Goal: Task Accomplishment & Management: Use online tool/utility

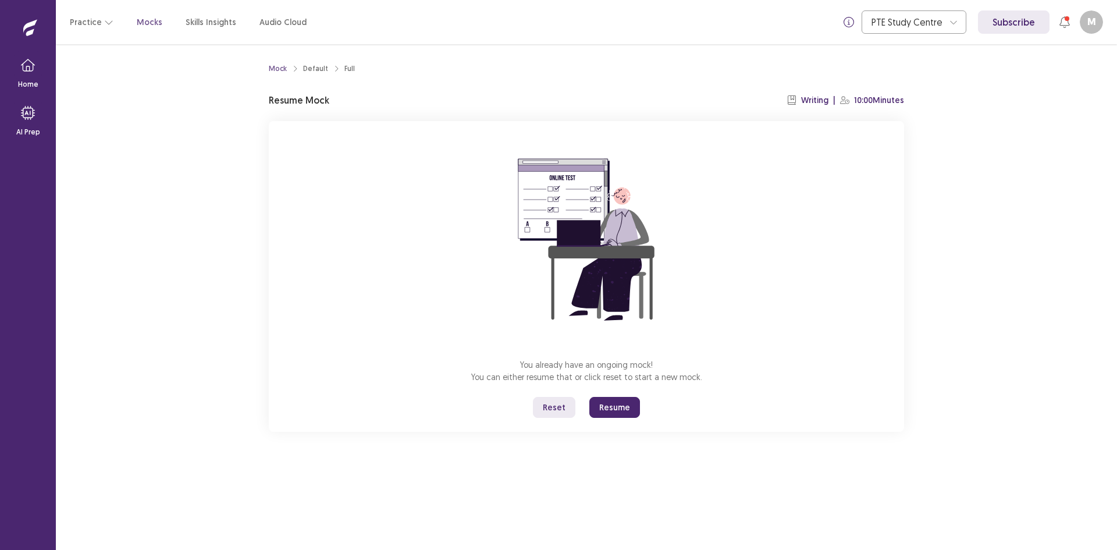
click at [559, 411] on button "Reset" at bounding box center [554, 407] width 42 height 21
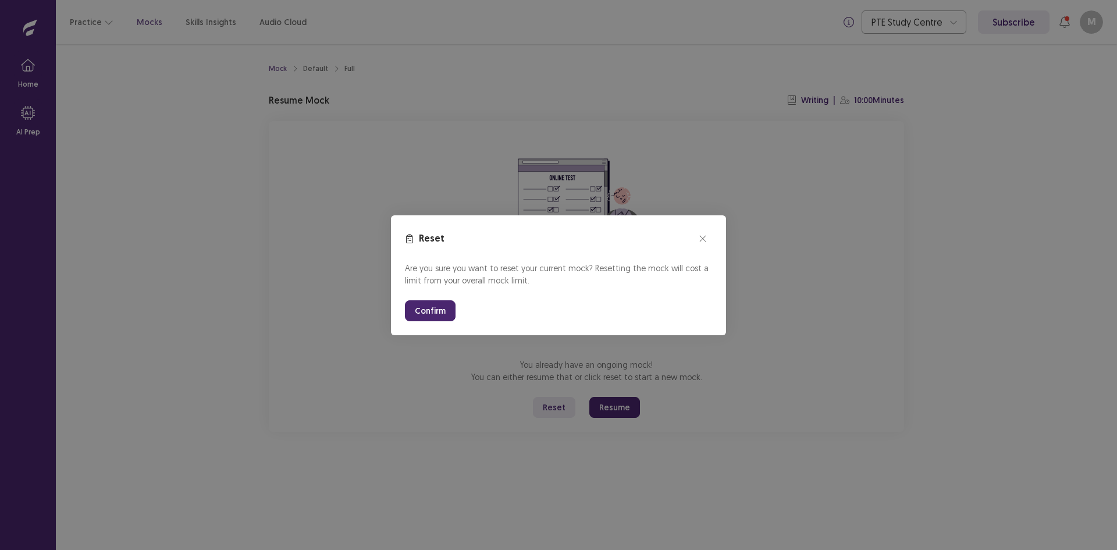
click at [419, 307] on button "Confirm" at bounding box center [430, 310] width 51 height 21
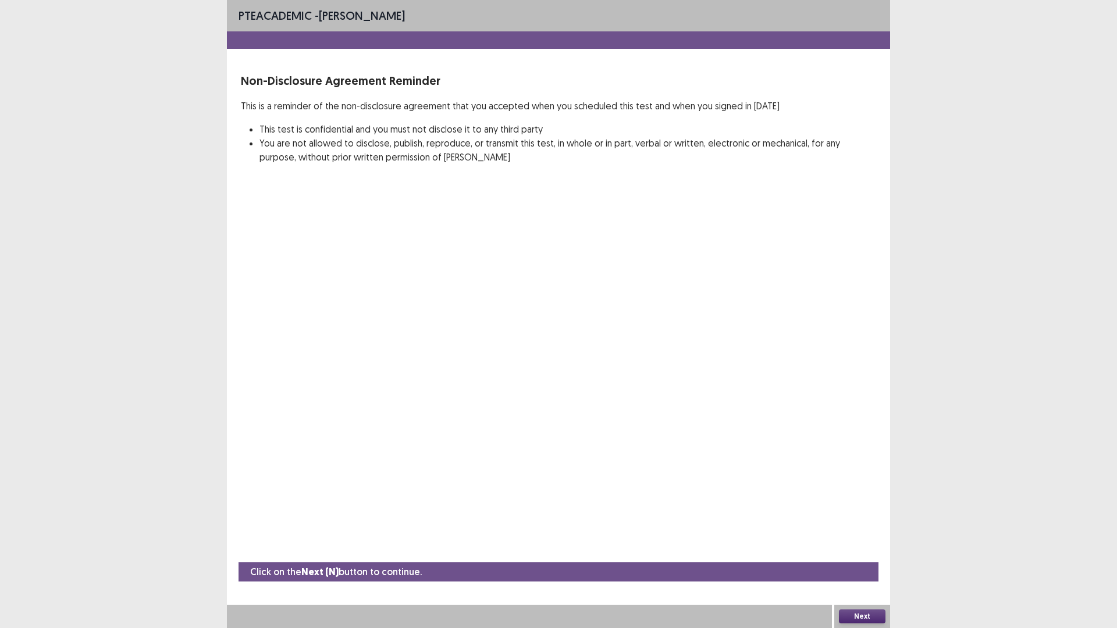
click at [859, 549] on button "Next" at bounding box center [862, 617] width 47 height 14
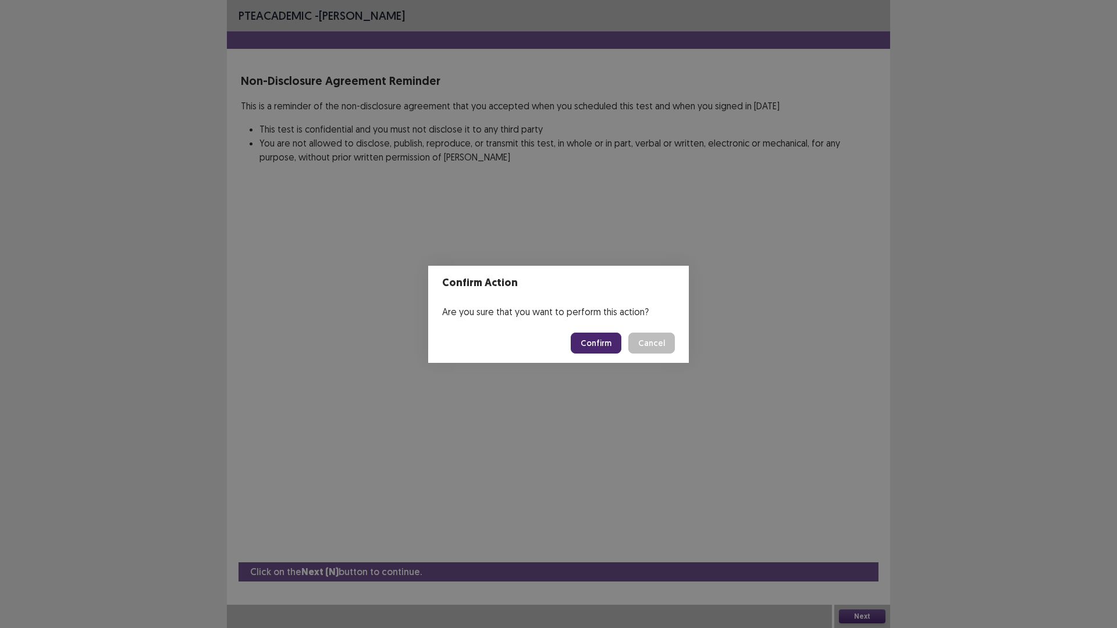
click at [601, 335] on button "Confirm" at bounding box center [596, 343] width 51 height 21
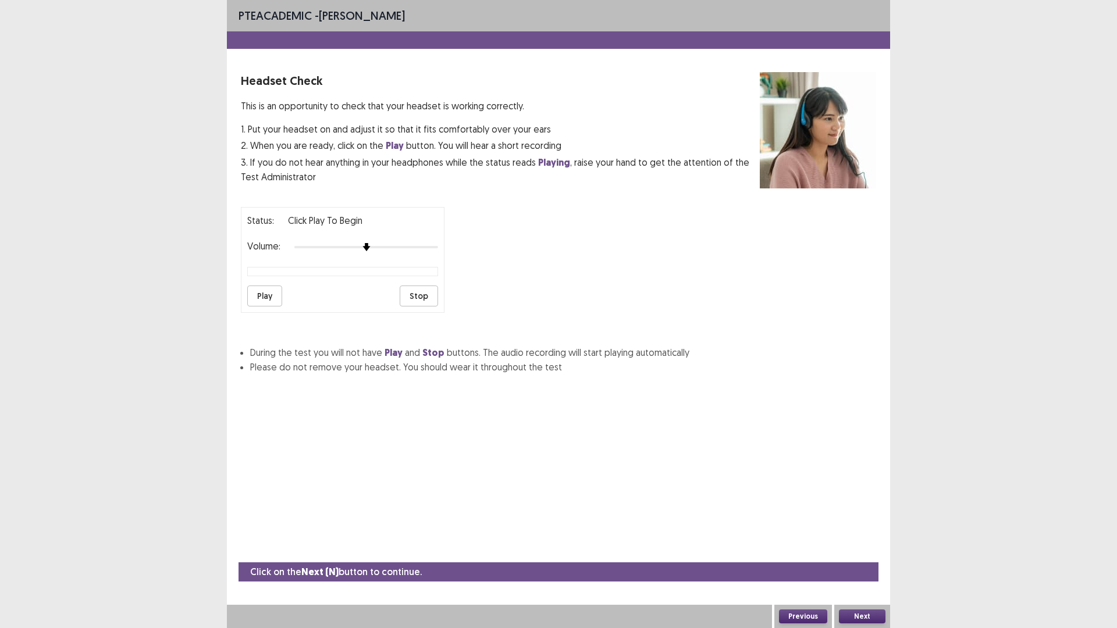
click at [261, 298] on button "Play" at bounding box center [264, 296] width 35 height 21
click at [860, 549] on button "Next" at bounding box center [862, 617] width 47 height 14
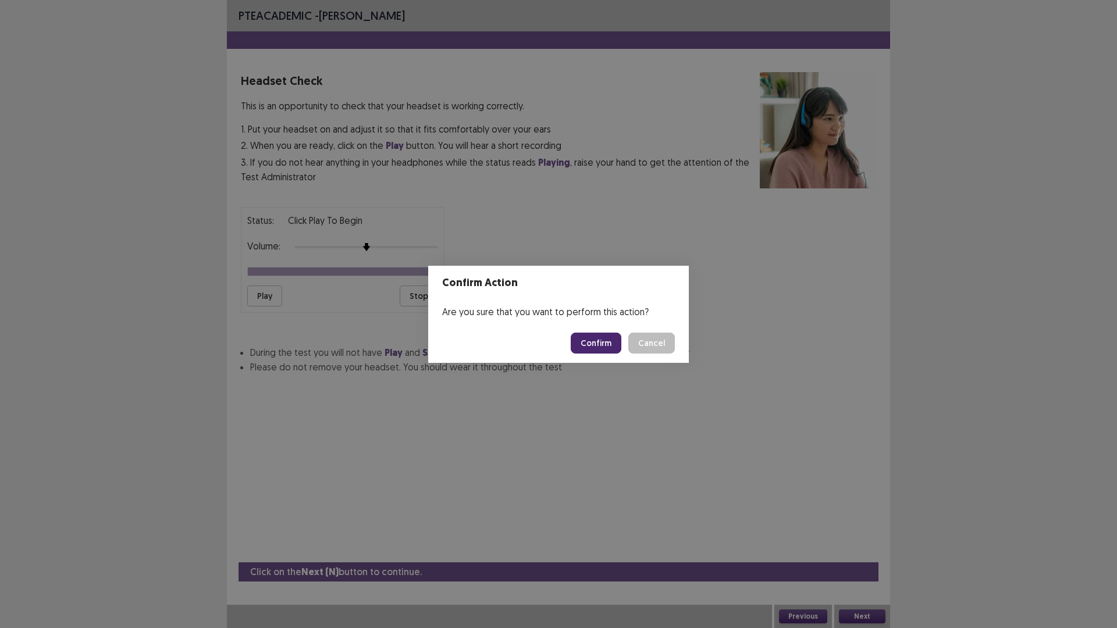
click at [590, 340] on button "Confirm" at bounding box center [596, 343] width 51 height 21
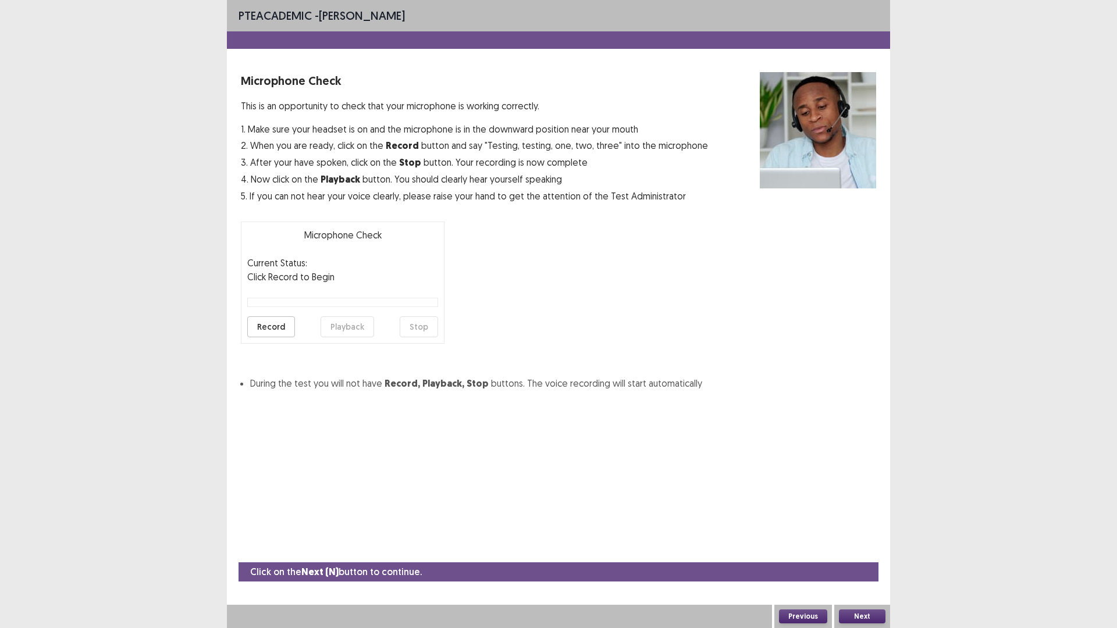
click at [269, 329] on button "Record" at bounding box center [271, 326] width 48 height 21
click at [353, 328] on button "Playback" at bounding box center [348, 326] width 54 height 21
click at [849, 549] on button "Next" at bounding box center [862, 617] width 47 height 14
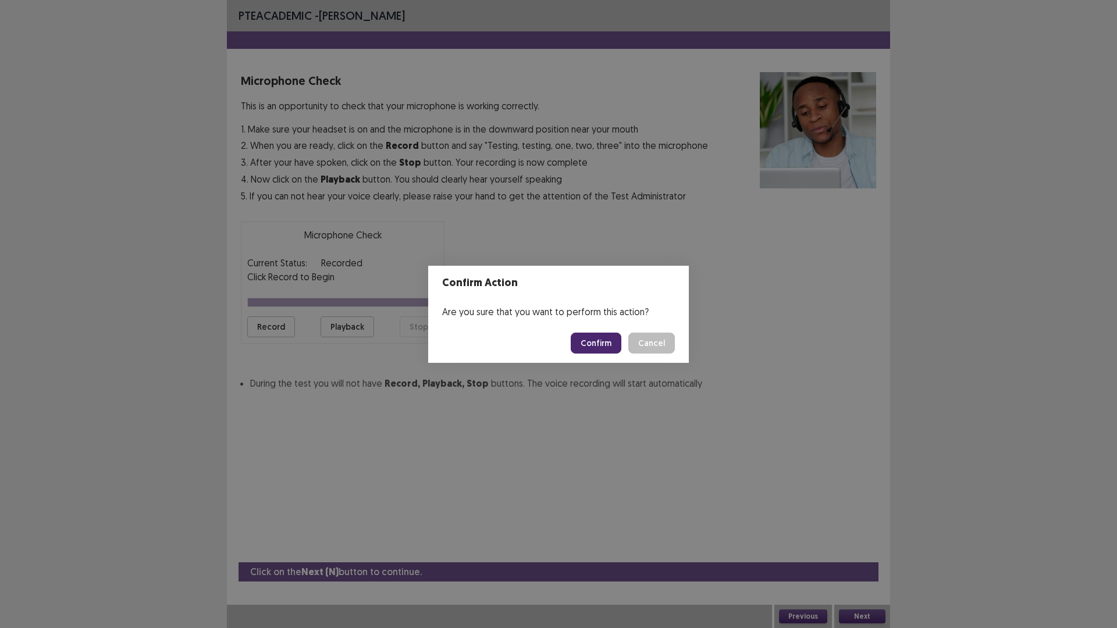
click at [590, 346] on button "Confirm" at bounding box center [596, 343] width 51 height 21
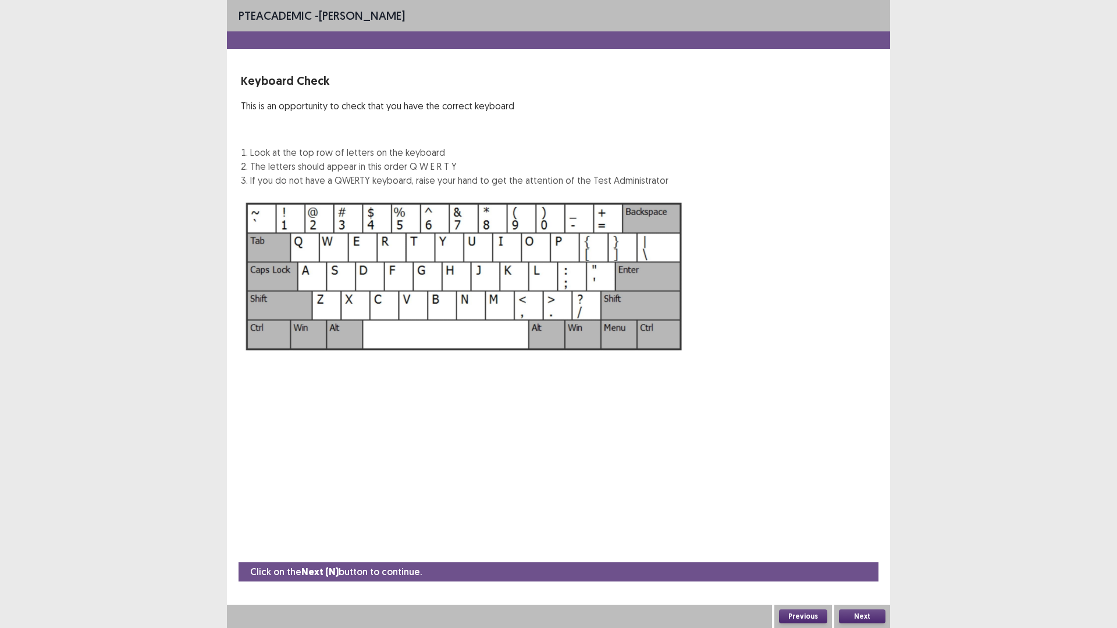
click at [865, 549] on button "Next" at bounding box center [862, 617] width 47 height 14
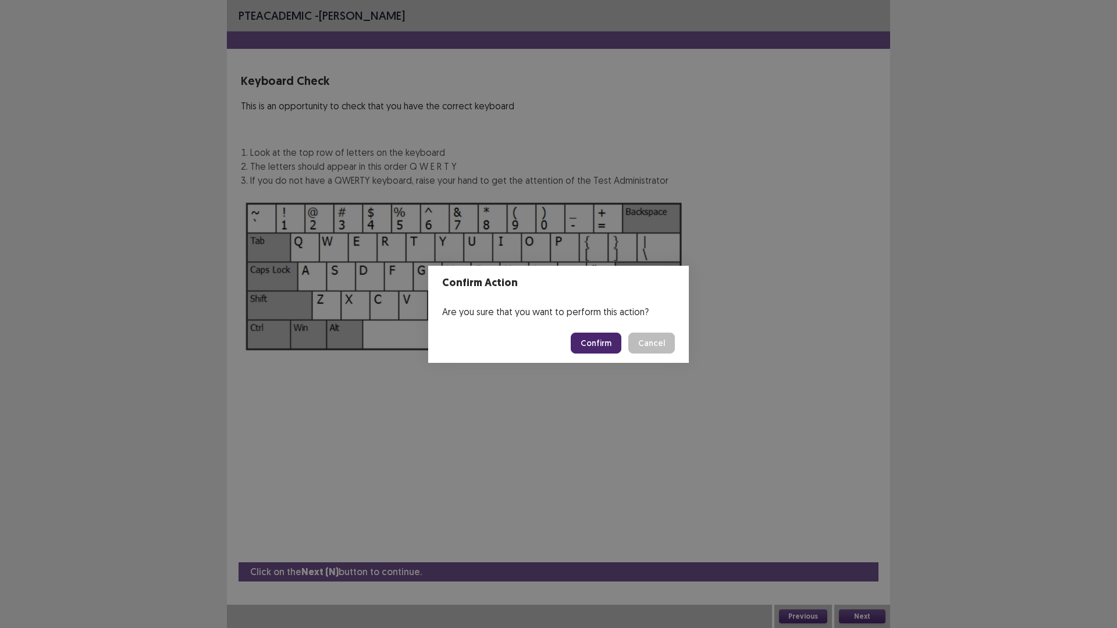
click at [593, 346] on button "Confirm" at bounding box center [596, 343] width 51 height 21
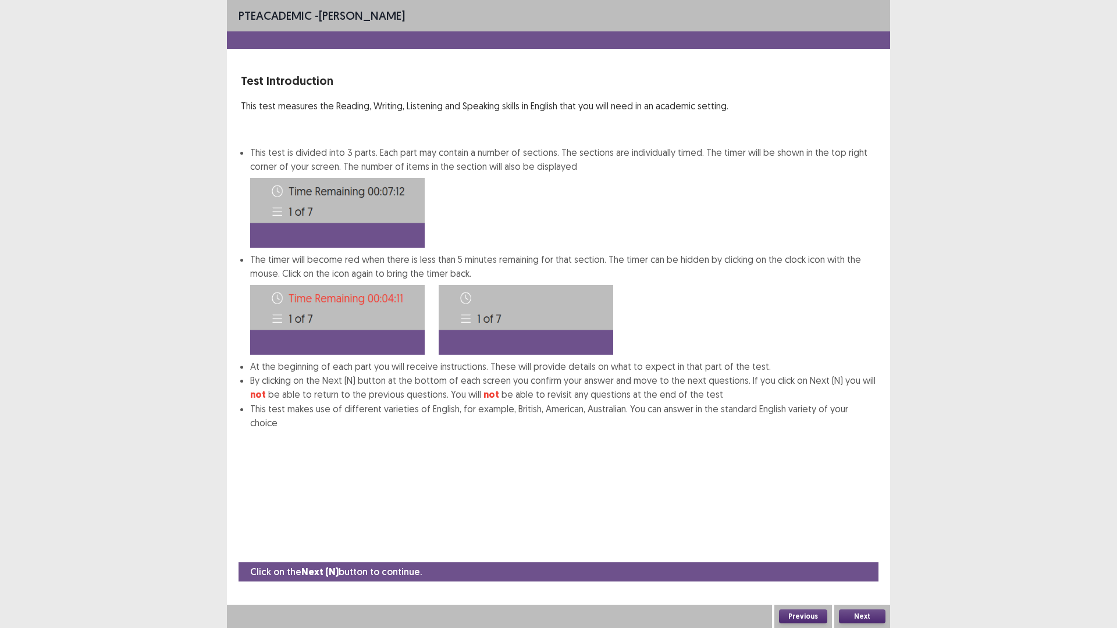
click at [861, 549] on button "Next" at bounding box center [862, 617] width 47 height 14
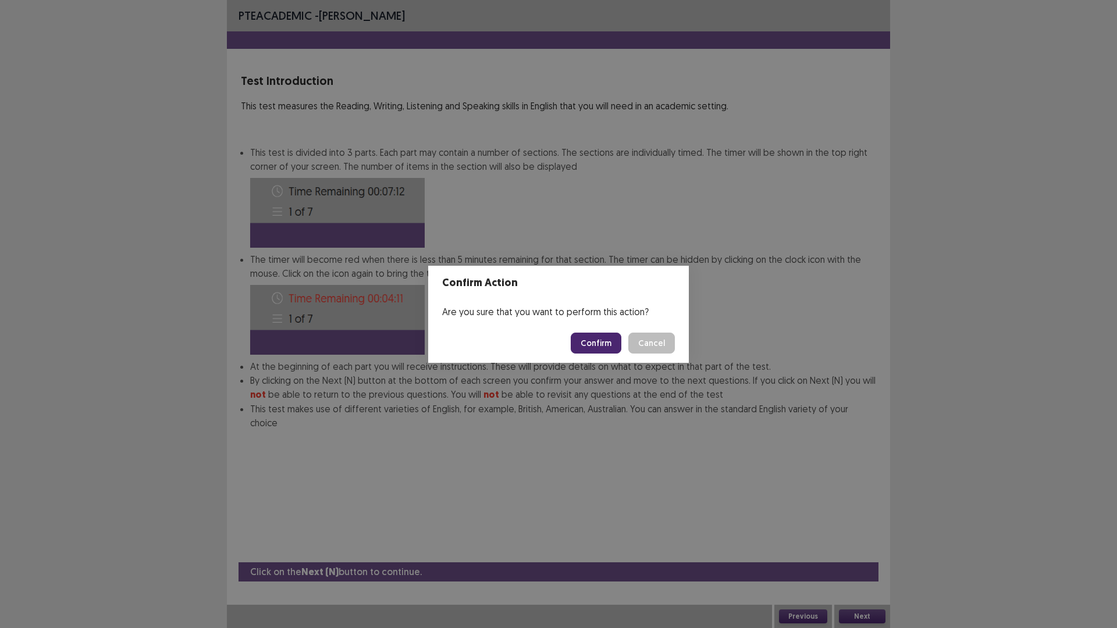
click at [597, 342] on button "Confirm" at bounding box center [596, 343] width 51 height 21
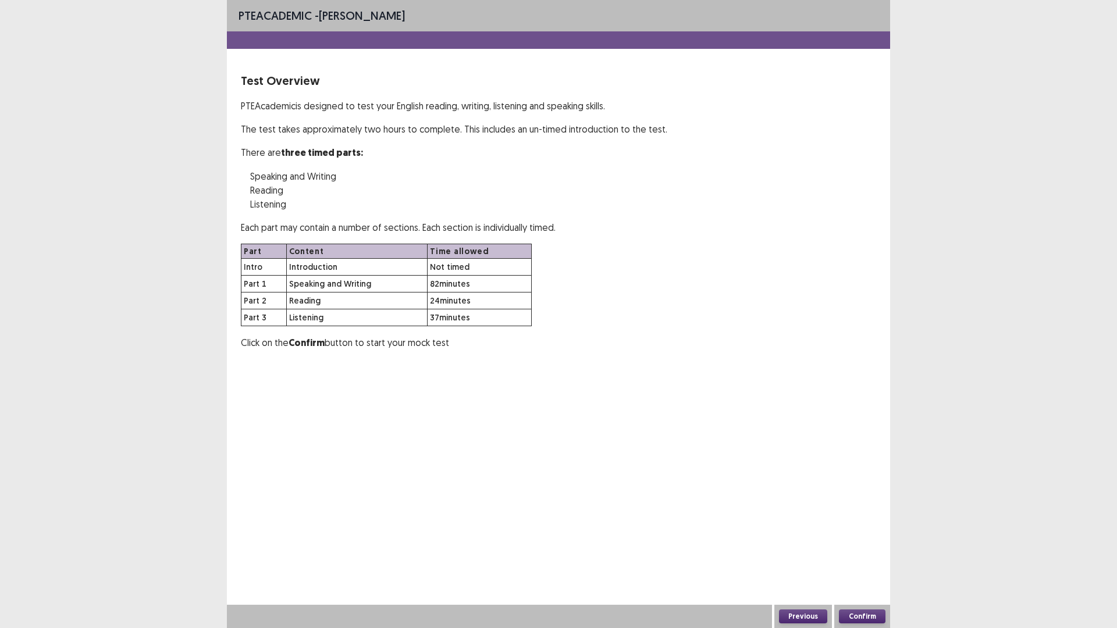
click at [851, 549] on button "Confirm" at bounding box center [862, 617] width 47 height 14
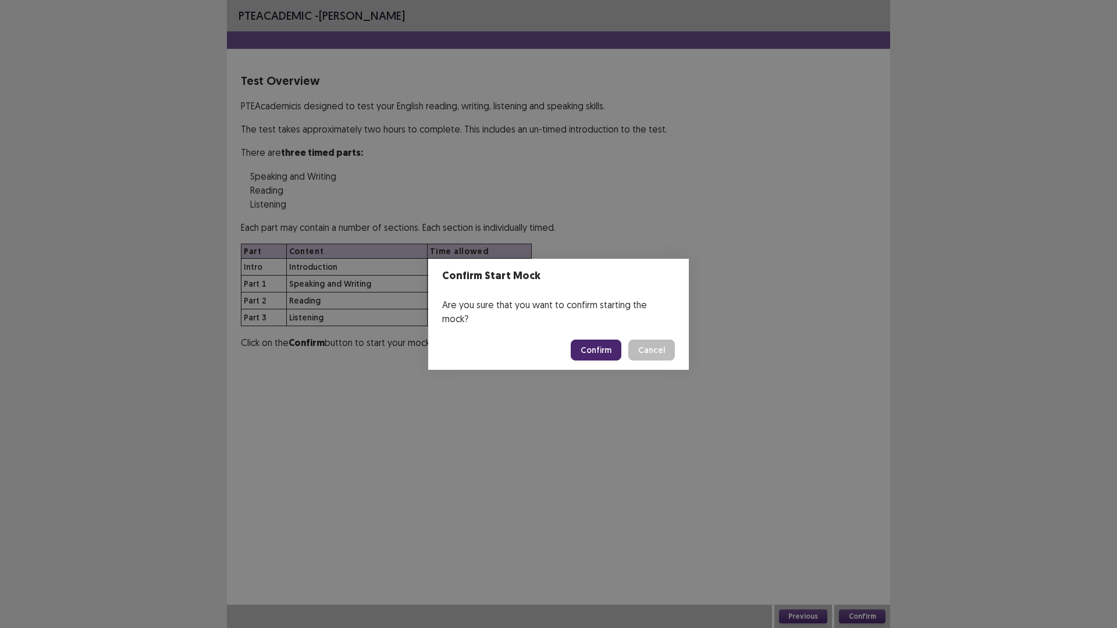
click at [613, 348] on button "Confirm" at bounding box center [596, 350] width 51 height 21
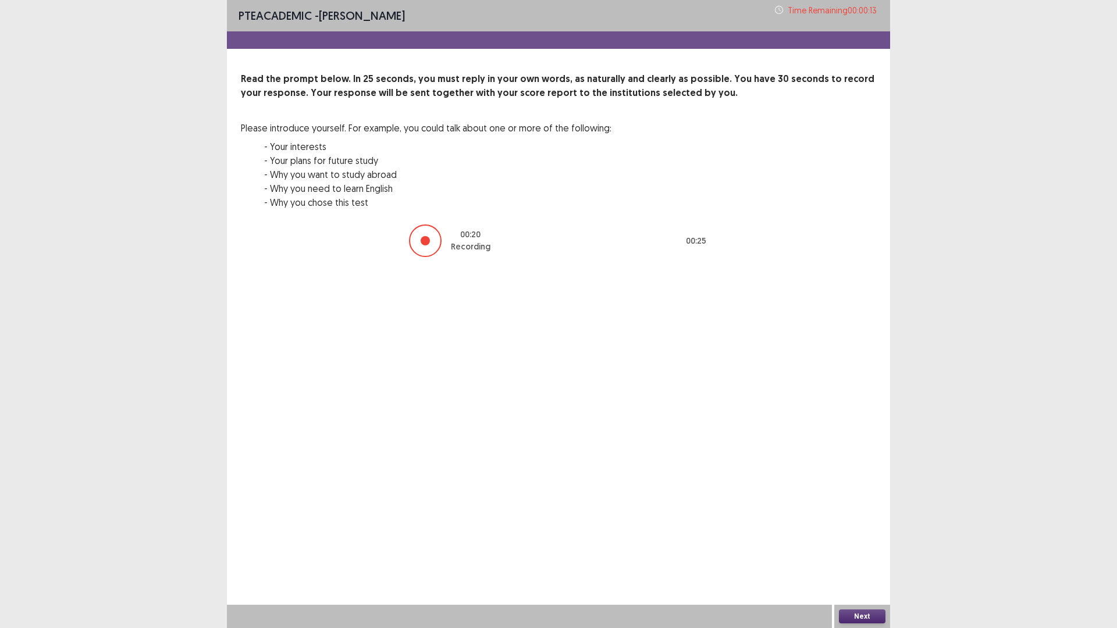
click at [855, 549] on button "Next" at bounding box center [862, 617] width 47 height 14
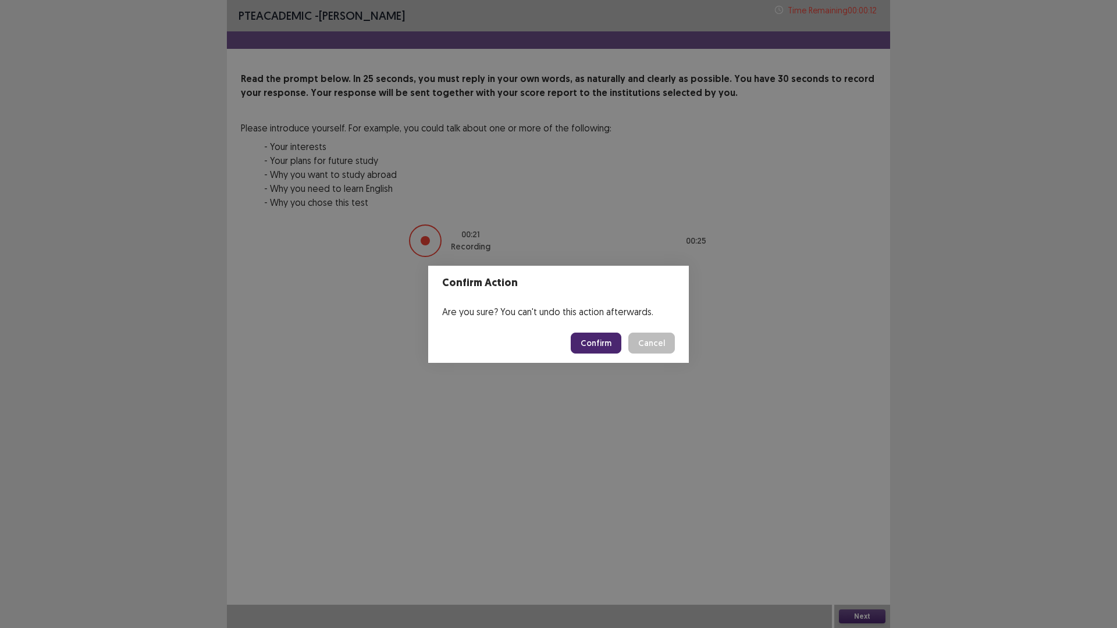
click at [610, 339] on button "Confirm" at bounding box center [596, 343] width 51 height 21
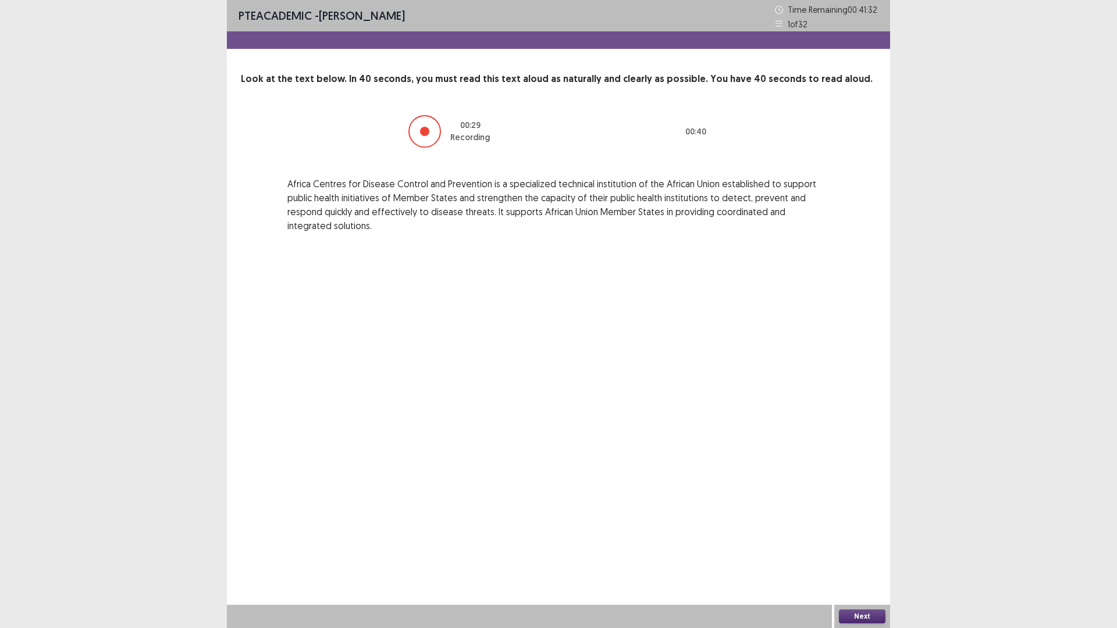
click at [856, 549] on button "Next" at bounding box center [862, 617] width 47 height 14
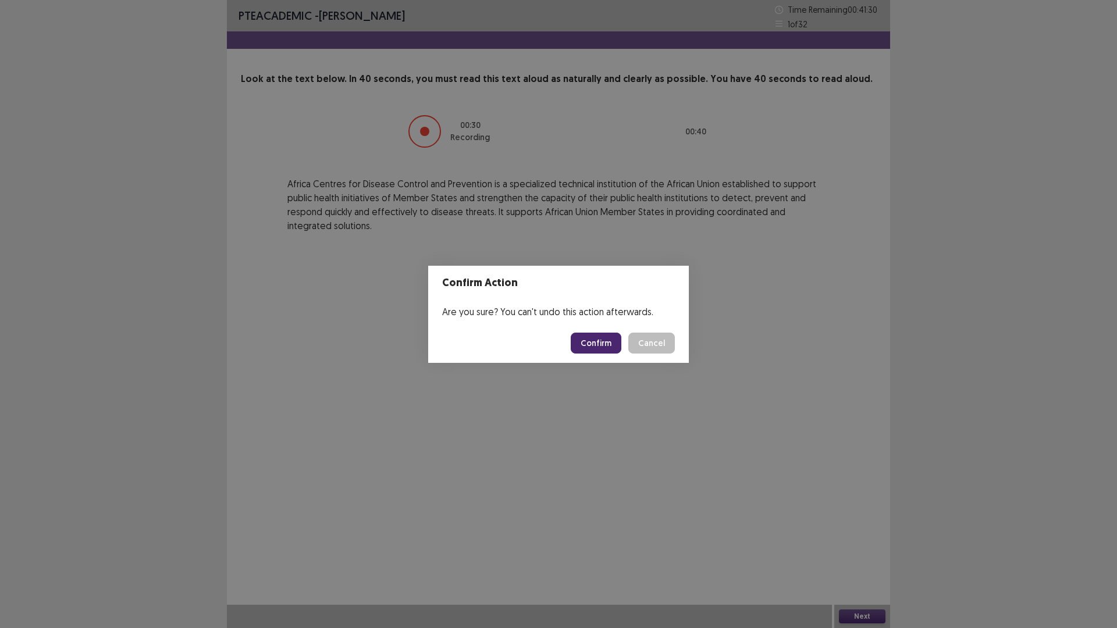
click at [600, 339] on button "Confirm" at bounding box center [596, 343] width 51 height 21
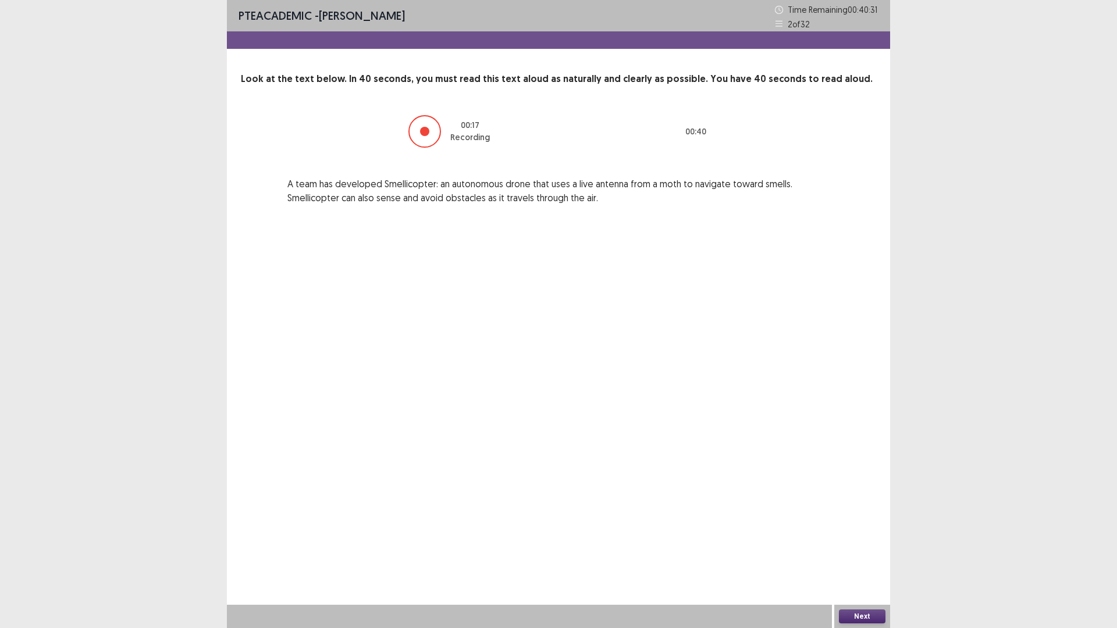
click at [870, 549] on button "Next" at bounding box center [862, 617] width 47 height 14
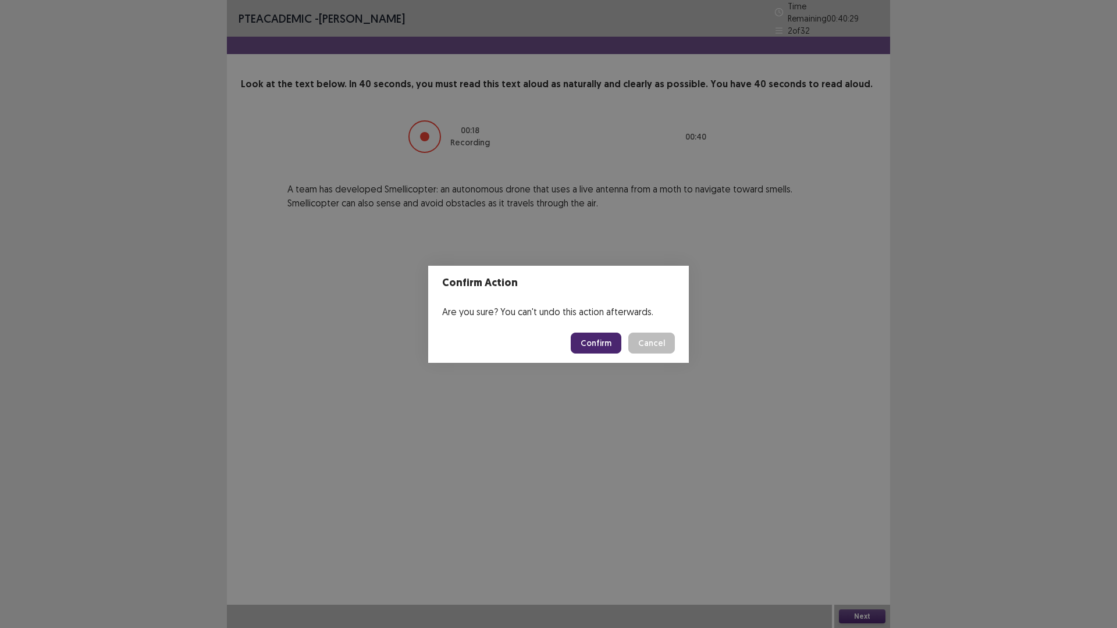
click at [600, 339] on button "Confirm" at bounding box center [596, 343] width 51 height 21
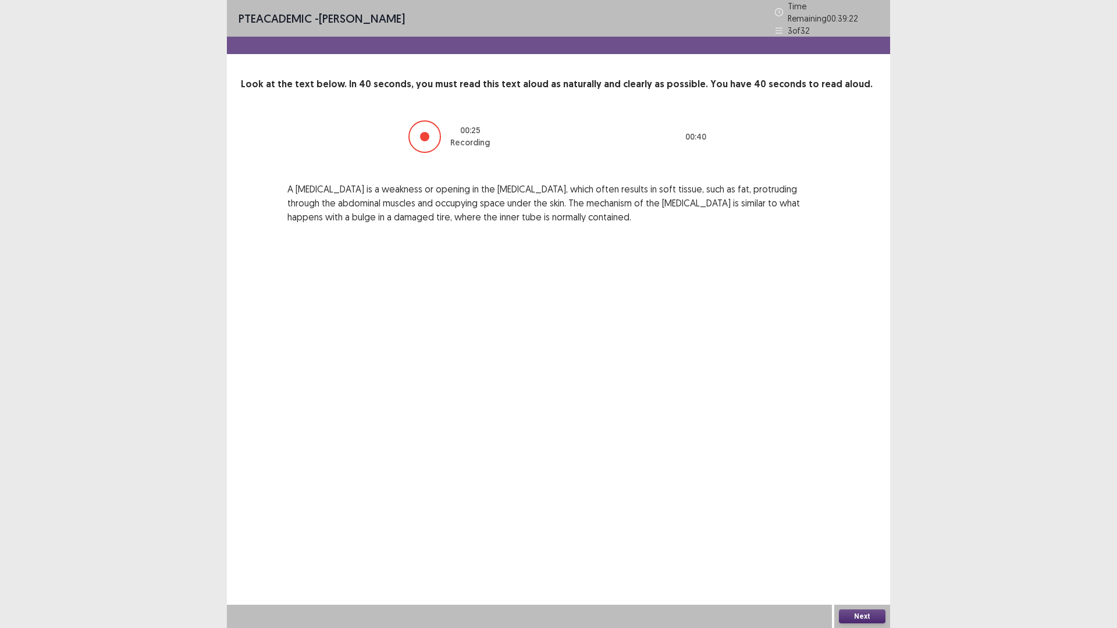
click at [870, 549] on button "Next" at bounding box center [862, 617] width 47 height 14
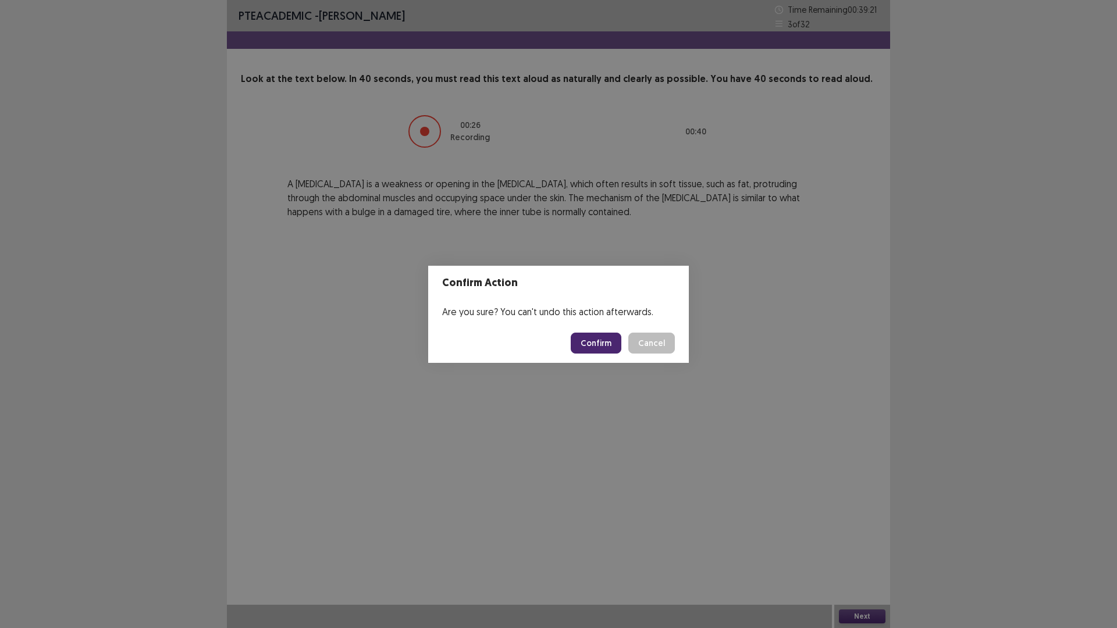
click at [616, 348] on button "Confirm" at bounding box center [596, 343] width 51 height 21
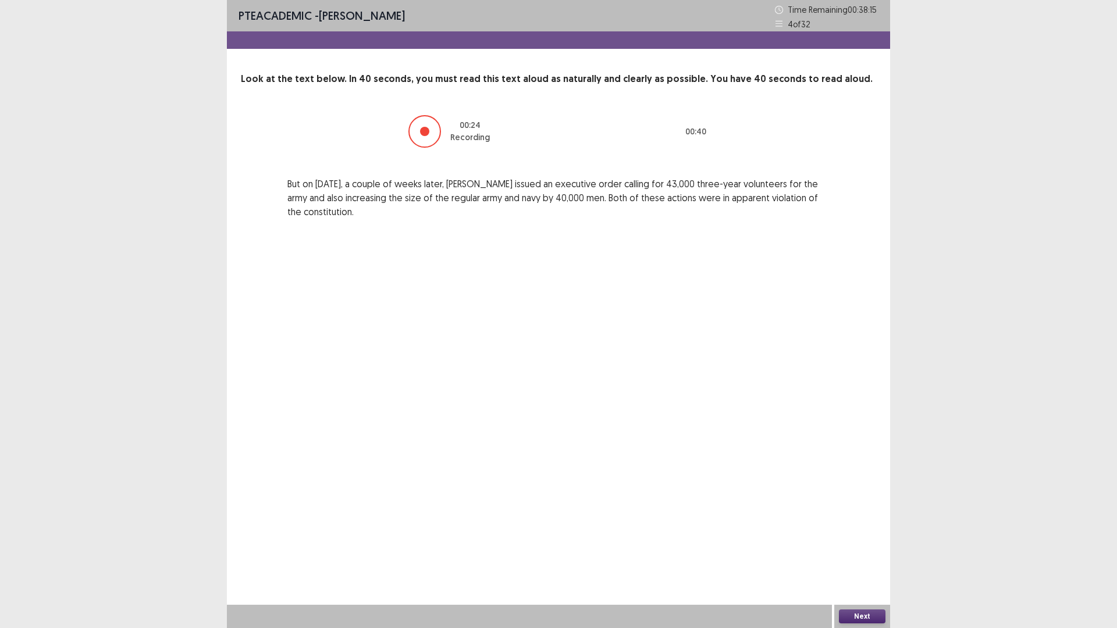
click at [845, 549] on button "Next" at bounding box center [862, 617] width 47 height 14
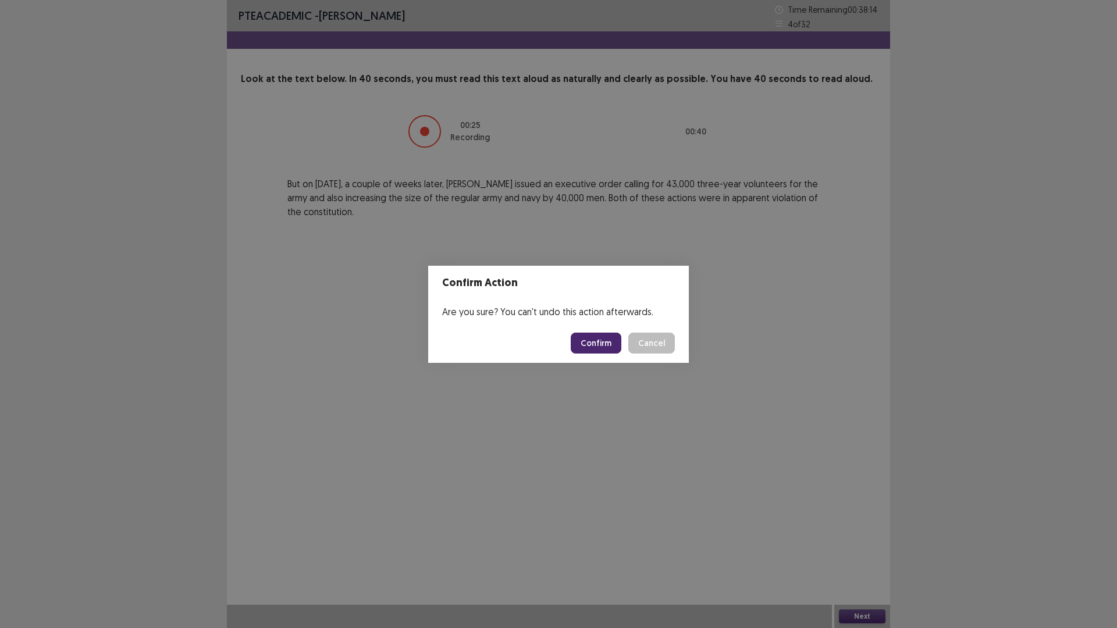
click at [583, 340] on button "Confirm" at bounding box center [596, 343] width 51 height 21
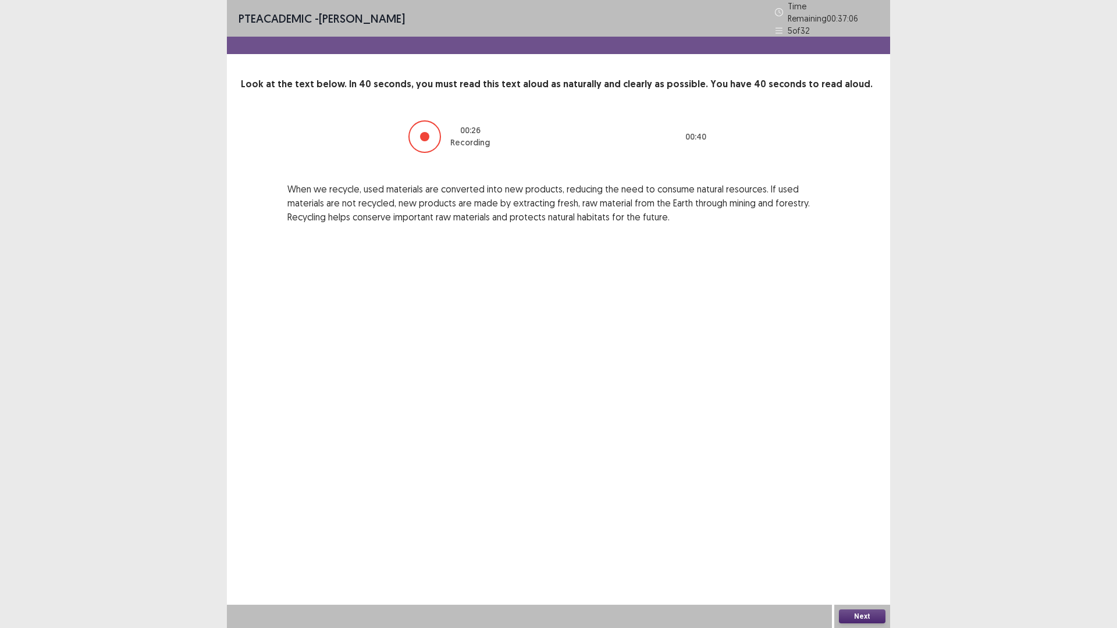
click at [853, 549] on button "Next" at bounding box center [862, 617] width 47 height 14
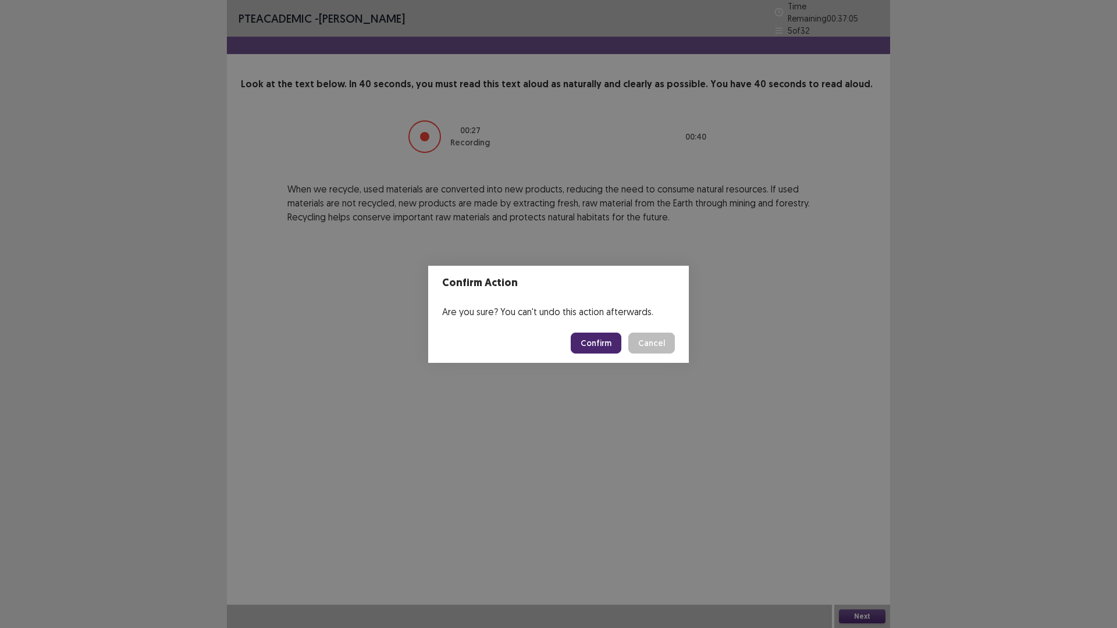
click at [611, 337] on button "Confirm" at bounding box center [596, 343] width 51 height 21
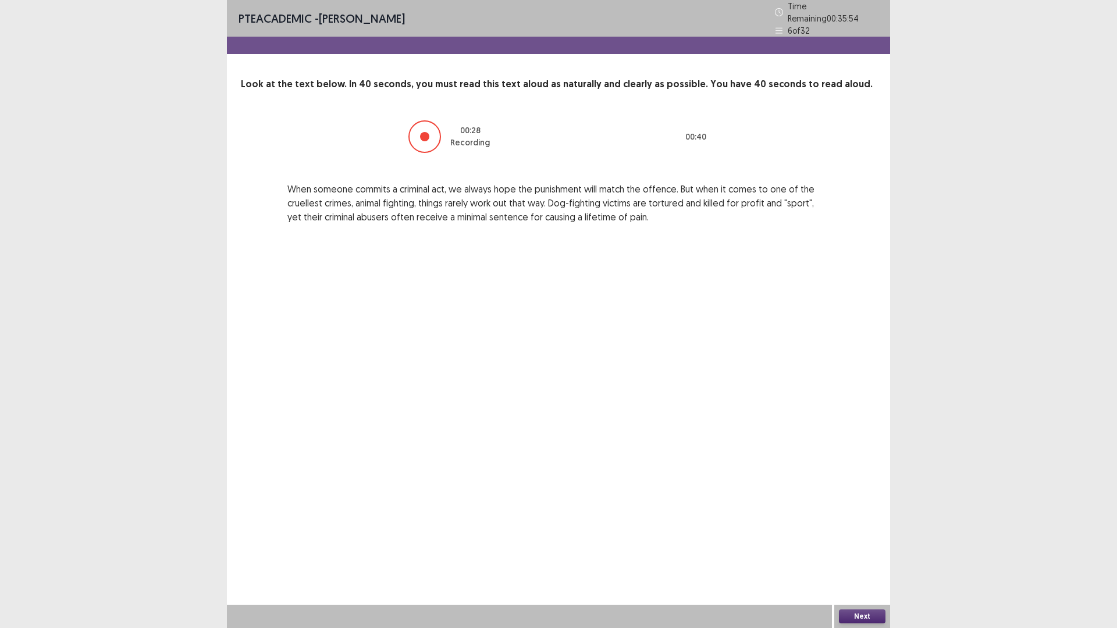
click at [868, 549] on button "Next" at bounding box center [862, 617] width 47 height 14
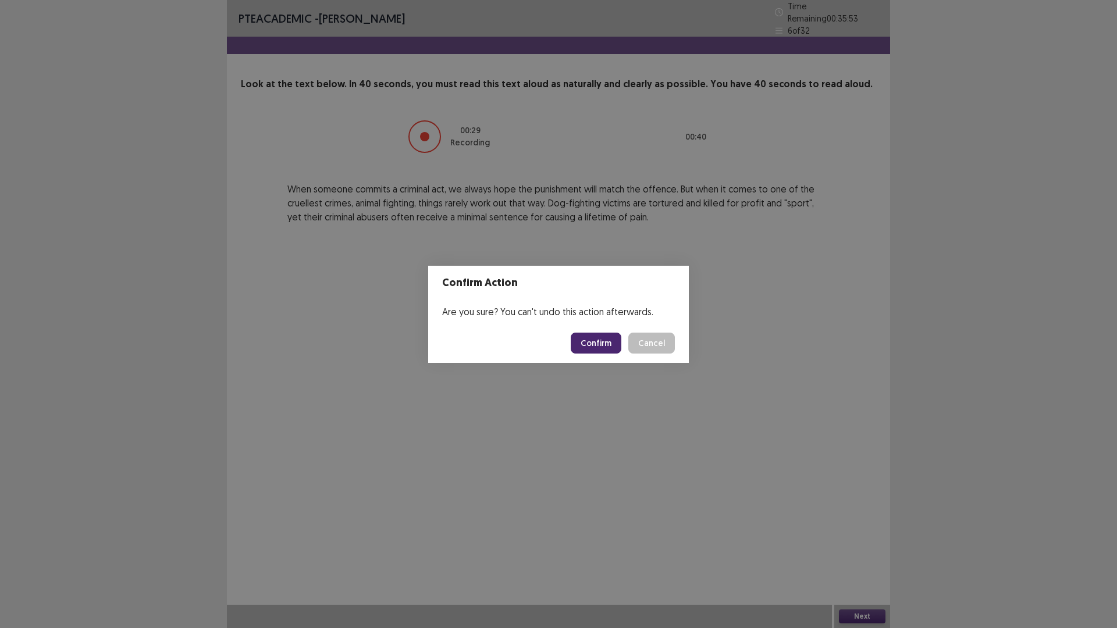
click at [599, 342] on button "Confirm" at bounding box center [596, 343] width 51 height 21
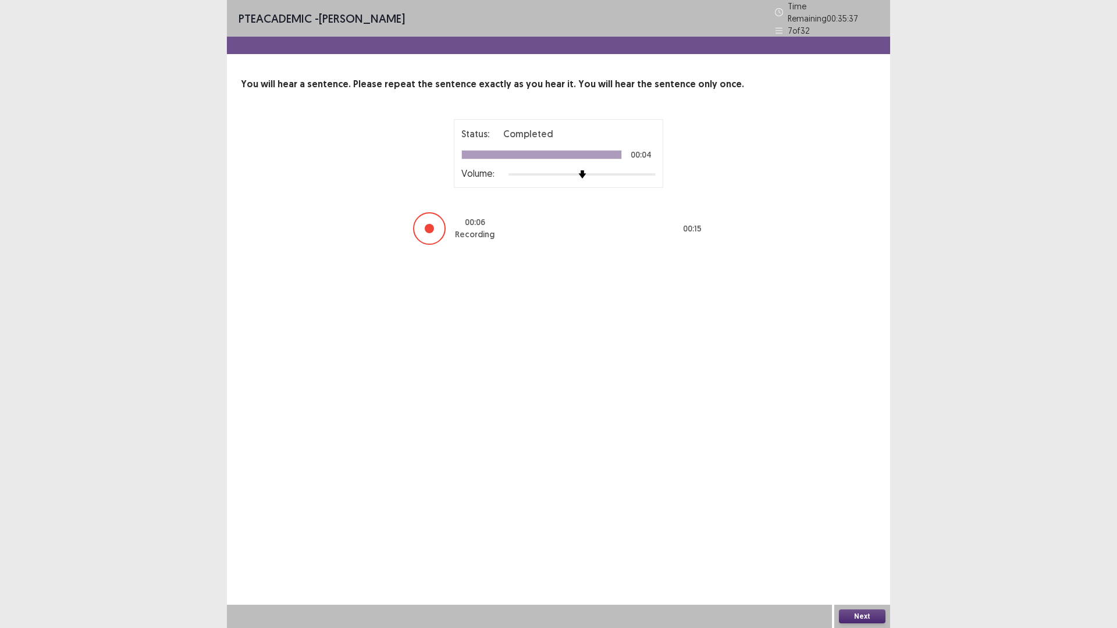
click at [857, 549] on button "Next" at bounding box center [862, 617] width 47 height 14
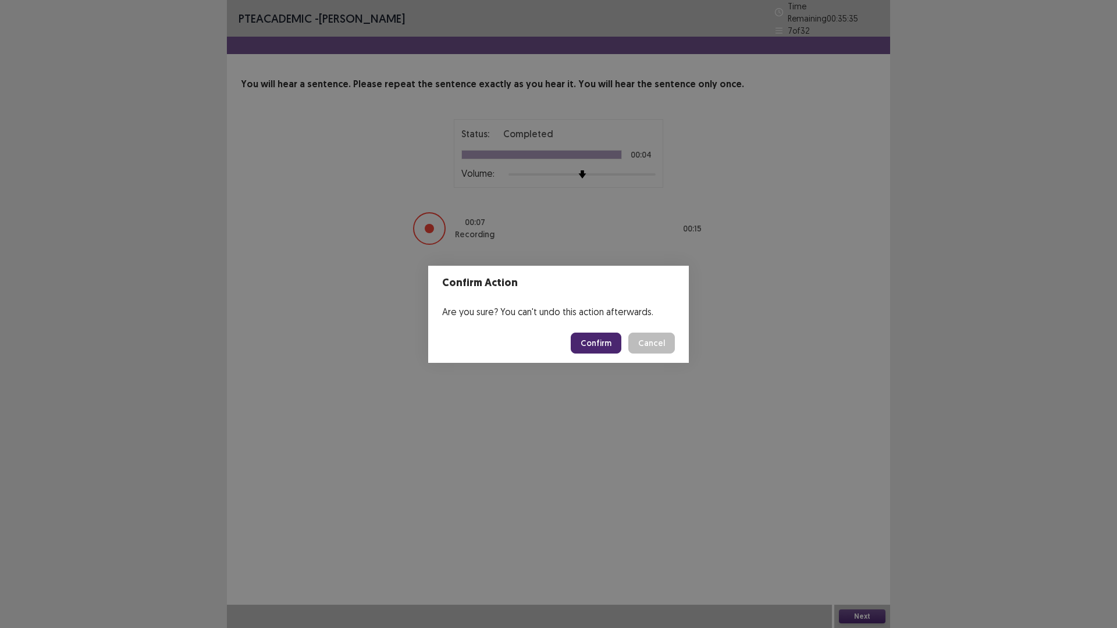
click at [591, 342] on button "Confirm" at bounding box center [596, 343] width 51 height 21
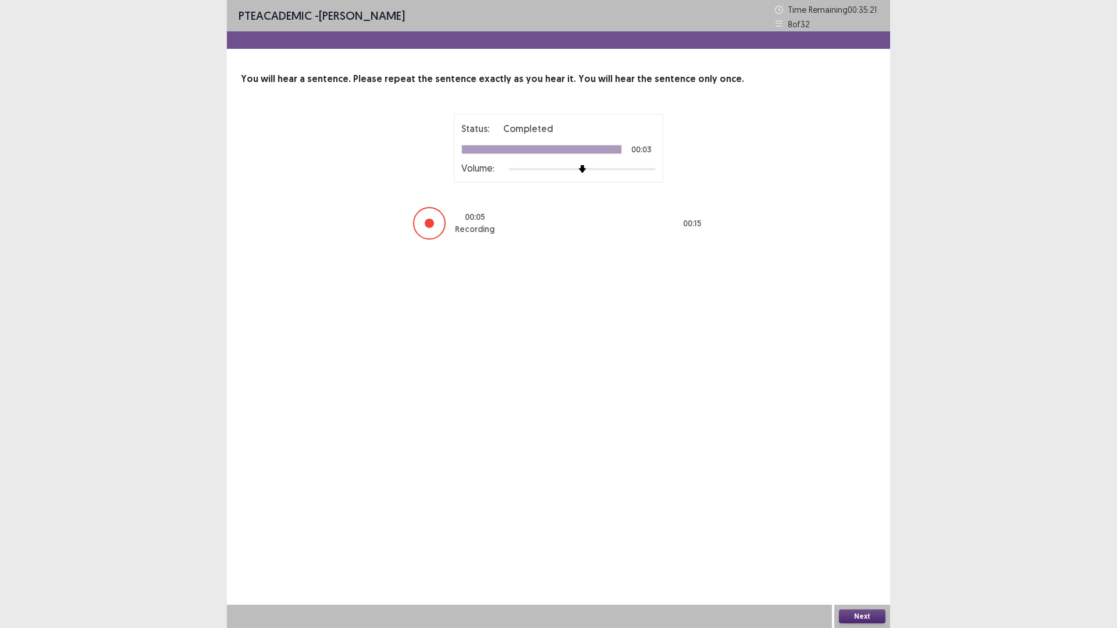
click at [851, 549] on button "Next" at bounding box center [862, 617] width 47 height 14
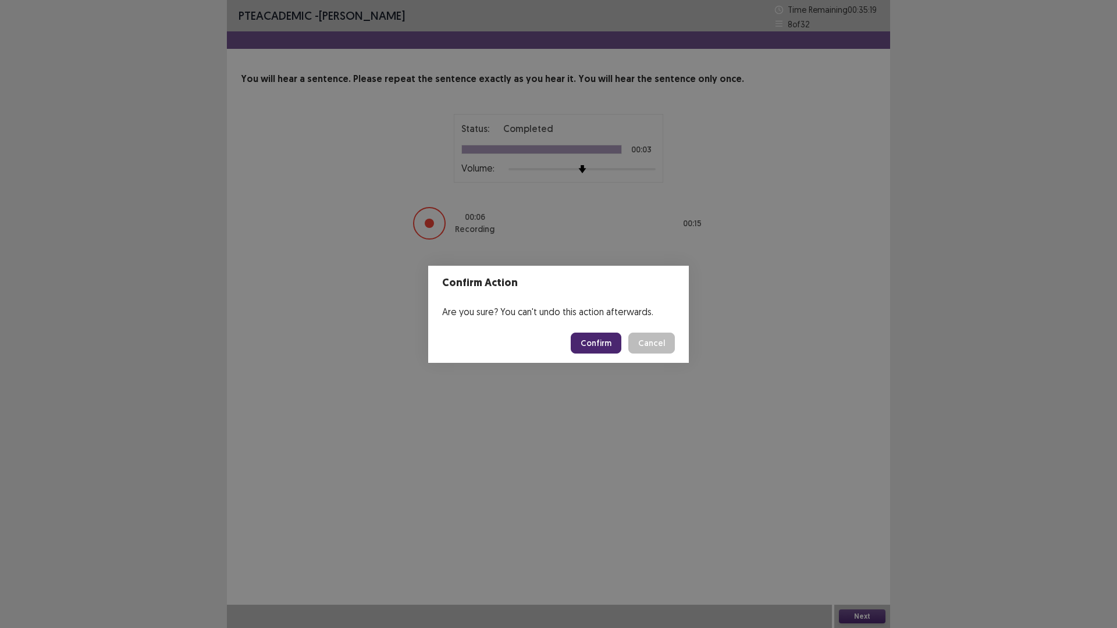
click at [595, 346] on button "Confirm" at bounding box center [596, 343] width 51 height 21
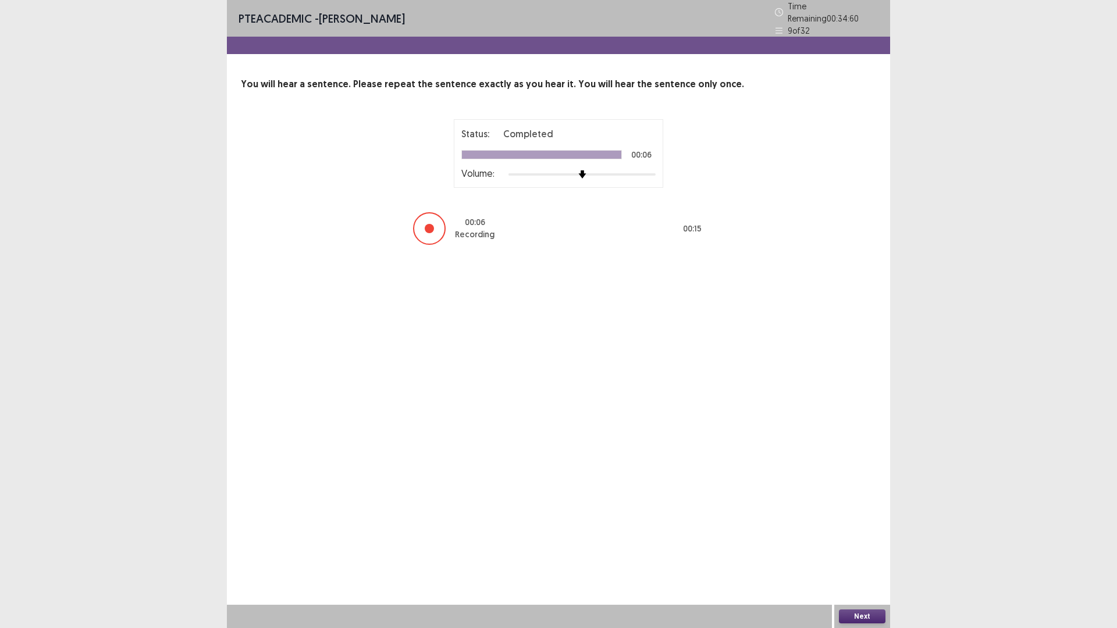
click at [862, 549] on button "Next" at bounding box center [862, 617] width 47 height 14
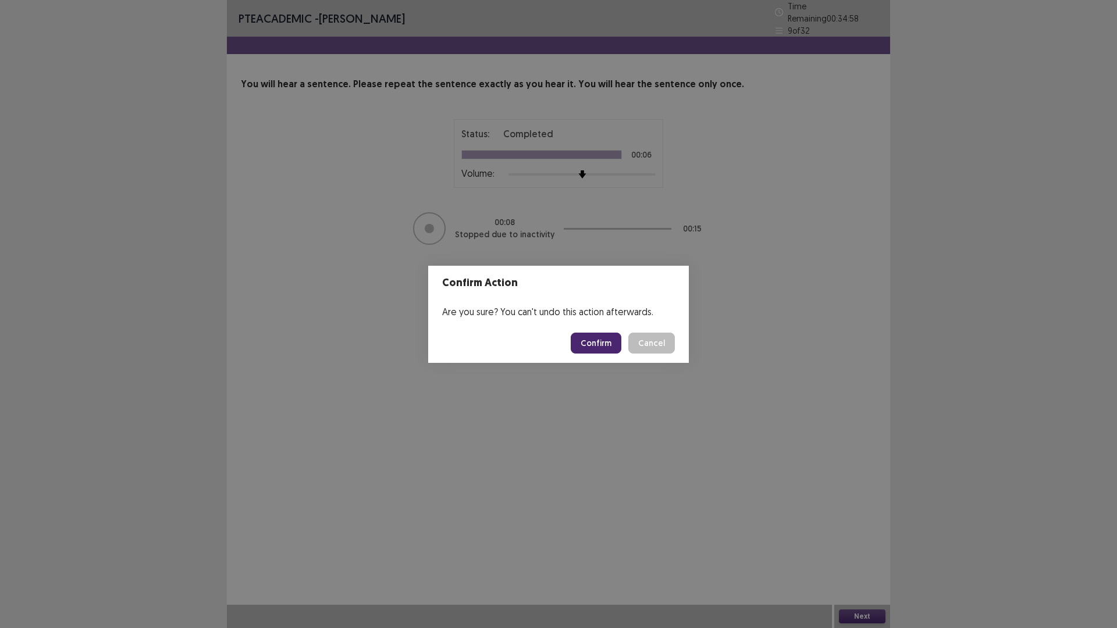
click at [591, 345] on button "Confirm" at bounding box center [596, 343] width 51 height 21
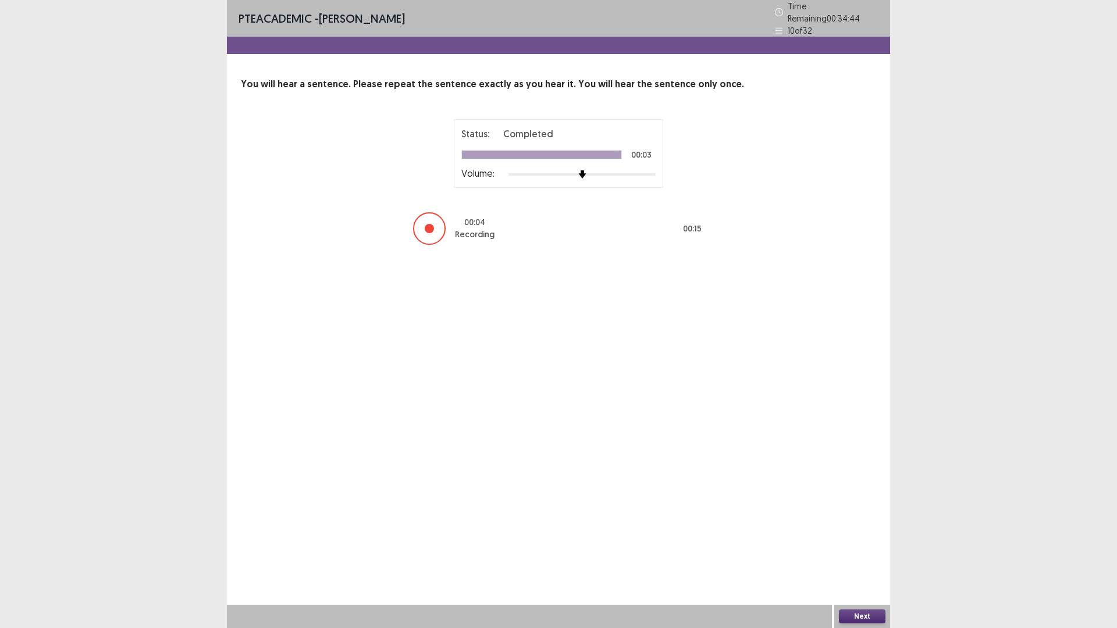
click at [852, 549] on button "Next" at bounding box center [862, 617] width 47 height 14
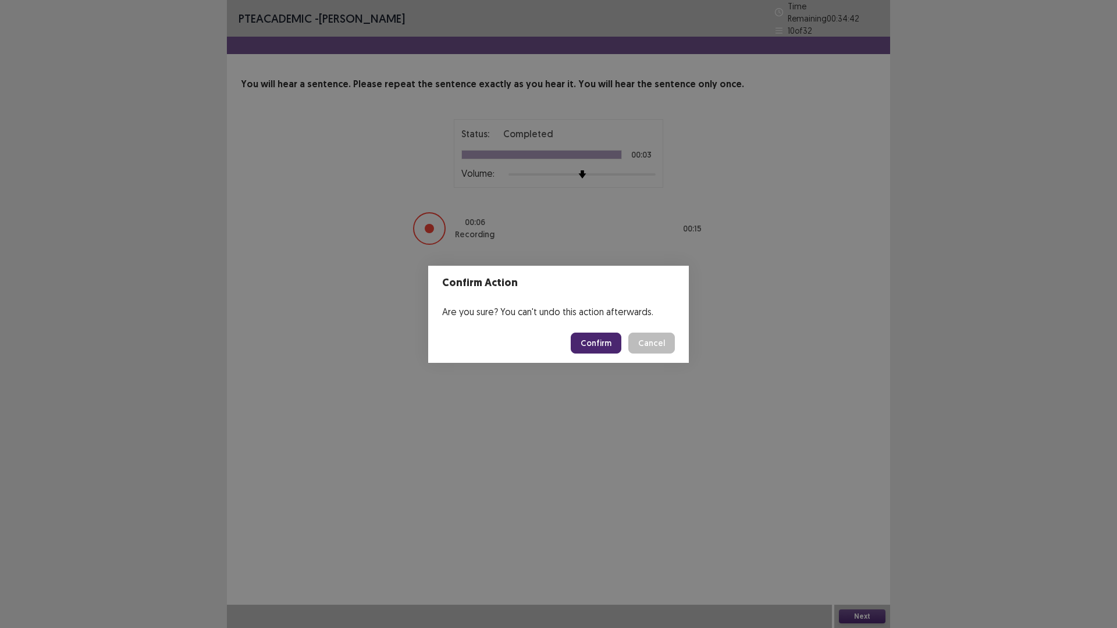
click at [605, 348] on button "Confirm" at bounding box center [596, 343] width 51 height 21
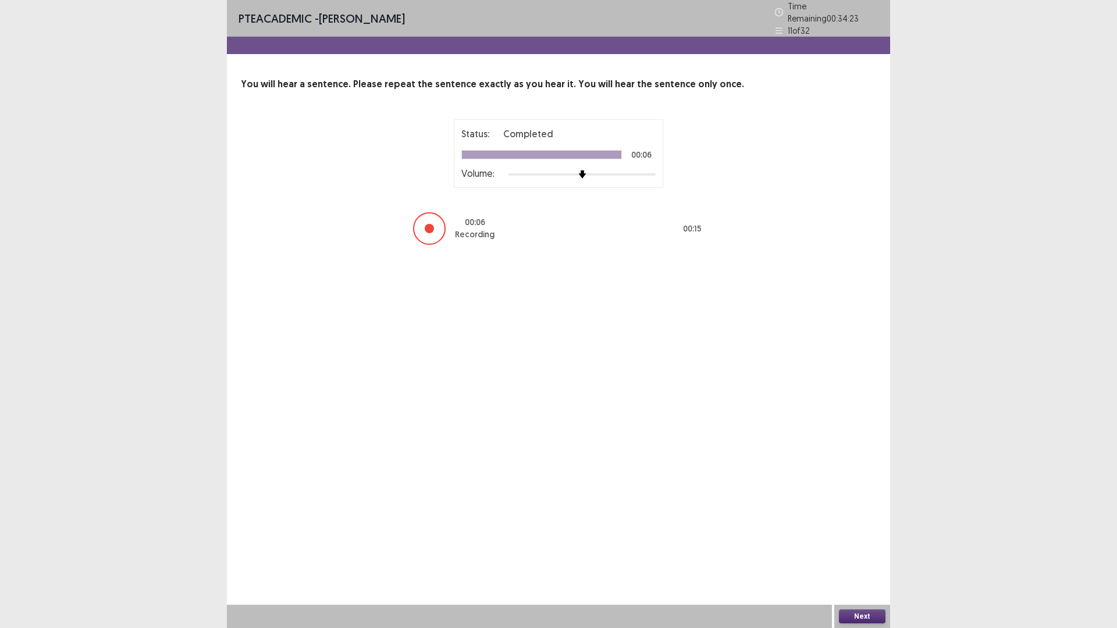
click at [862, 549] on button "Next" at bounding box center [862, 617] width 47 height 14
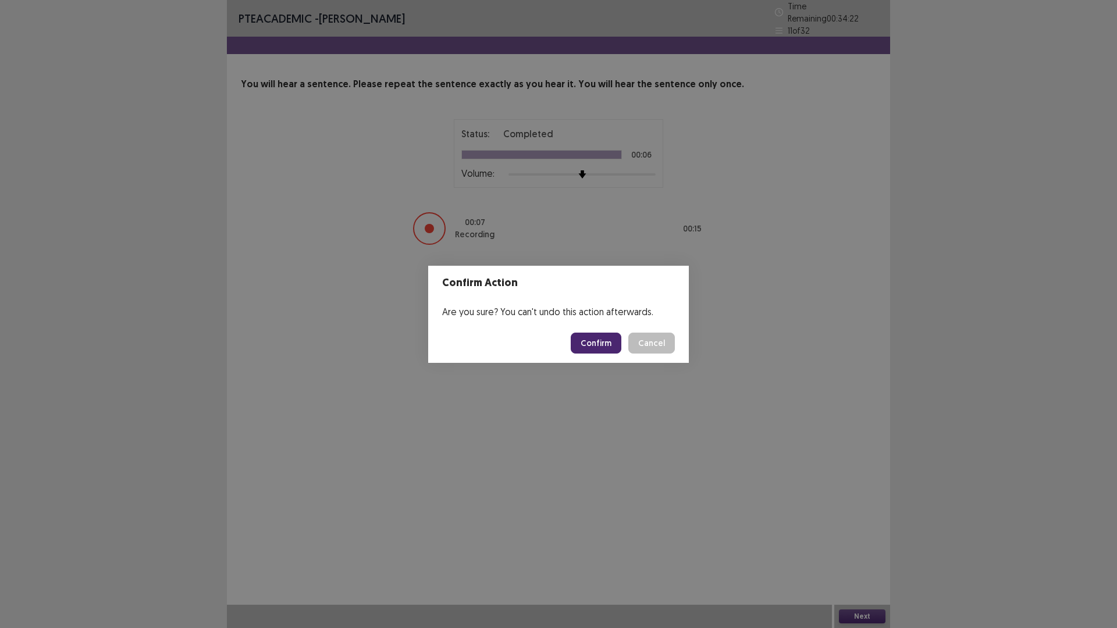
click at [593, 342] on button "Confirm" at bounding box center [596, 343] width 51 height 21
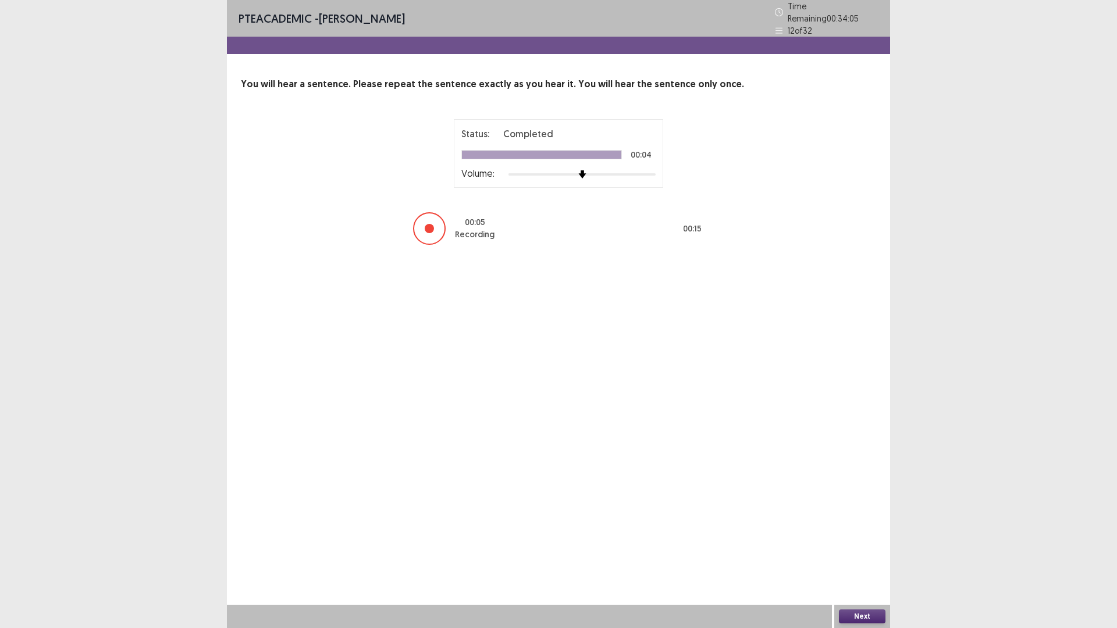
click at [872, 549] on button "Next" at bounding box center [862, 617] width 47 height 14
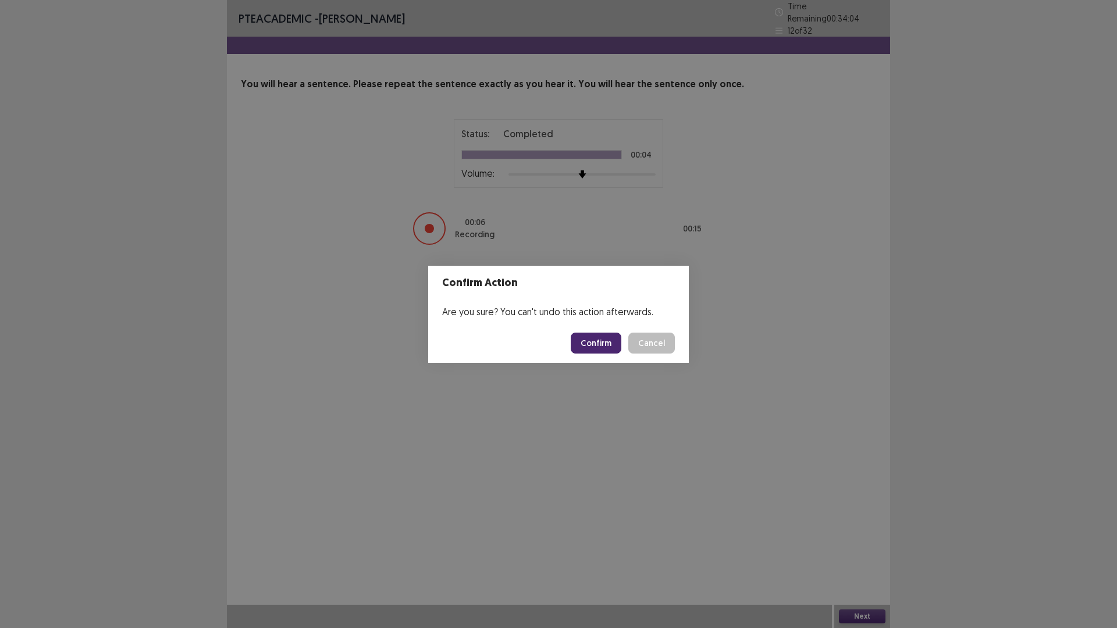
click at [596, 344] on button "Confirm" at bounding box center [596, 343] width 51 height 21
